Goal: Check status: Check status

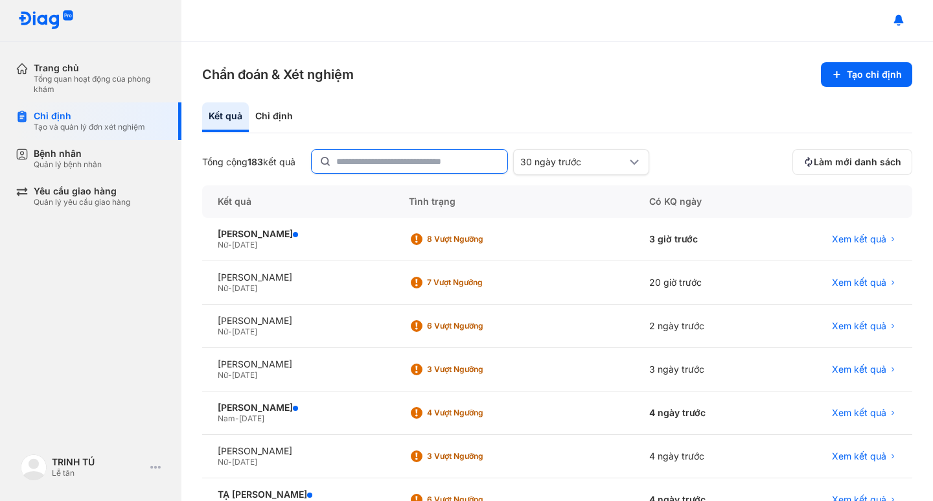
click at [389, 165] on input "text" at bounding box center [417, 161] width 163 height 23
type input "**********"
